Goal: Task Accomplishment & Management: Manage account settings

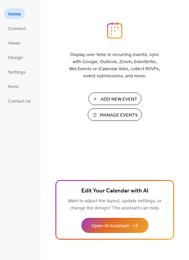
click at [134, 115] on span "Manage Events" at bounding box center [119, 115] width 38 height 7
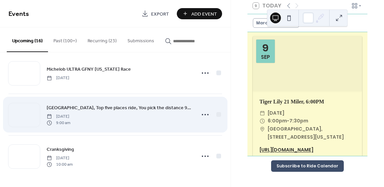
scroll to position [551, 0]
click at [122, 107] on span "Skyline Drive, Top five places ride, You pick the distance 9am" at bounding box center [119, 108] width 145 height 7
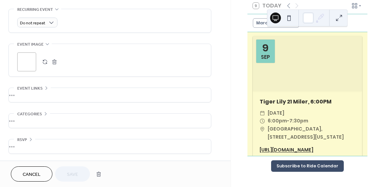
scroll to position [293, 0]
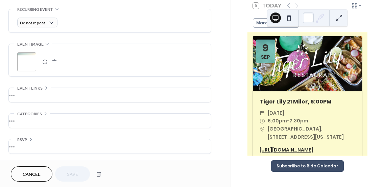
click at [25, 141] on div "•••" at bounding box center [110, 146] width 202 height 14
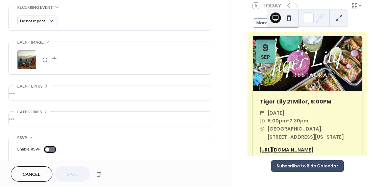
click at [46, 150] on div at bounding box center [47, 149] width 4 height 4
click at [73, 175] on span "Save" at bounding box center [72, 174] width 11 height 7
